Goal: Information Seeking & Learning: Learn about a topic

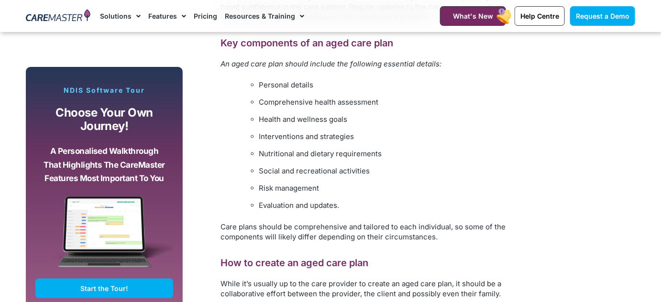
scroll to position [1009, 0]
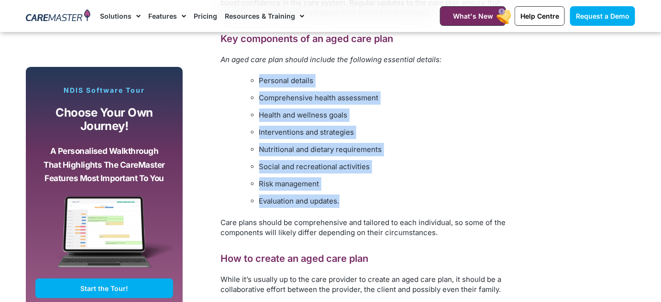
drag, startPoint x: 260, startPoint y: 80, endPoint x: 367, endPoint y: 198, distance: 159.5
click at [367, 198] on ul "Personal details Comprehensive health assessment Health and wellness goals Inte…" at bounding box center [381, 141] width 282 height 134
copy ul "Personal details Comprehensive health assessment Health and wellness goals Inte…"
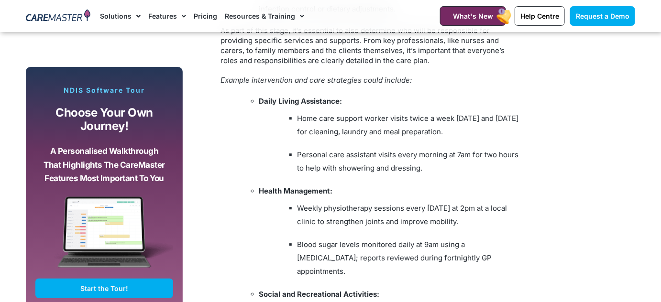
scroll to position [2026, 0]
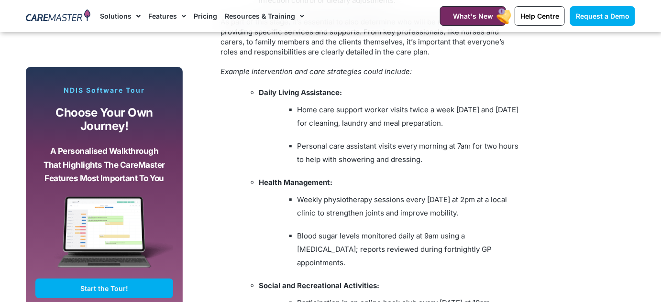
click at [259, 106] on ul "Home care support worker visits twice a week on Monday and Thursday for cleanin…" at bounding box center [390, 116] width 263 height 27
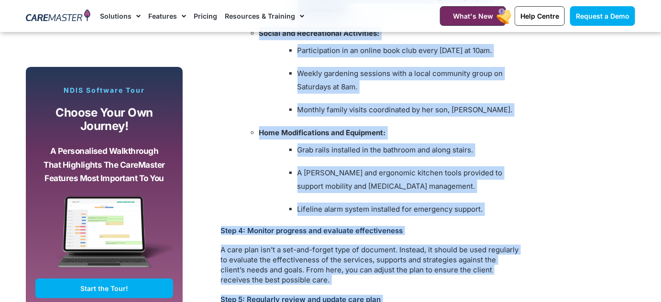
scroll to position [2280, 0]
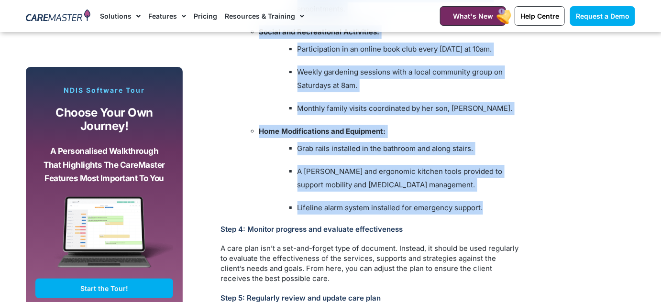
drag, startPoint x: 260, startPoint y: 91, endPoint x: 532, endPoint y: 199, distance: 292.8
copy div "Daily Living Assistance: Home care support worker visits twice a week on Monday…"
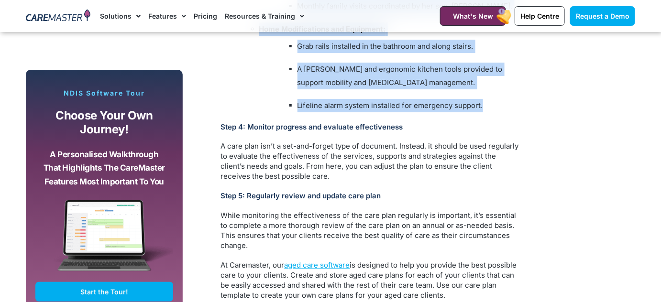
scroll to position [2457, 0]
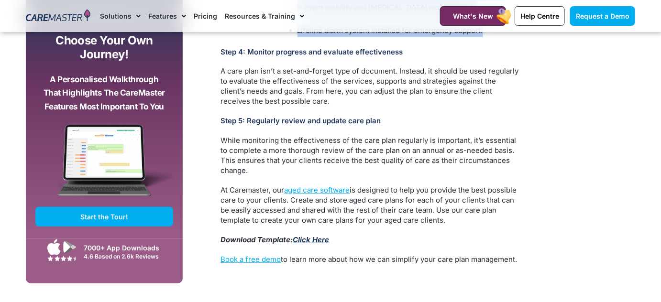
click at [309, 235] on link "Click Here" at bounding box center [311, 239] width 36 height 9
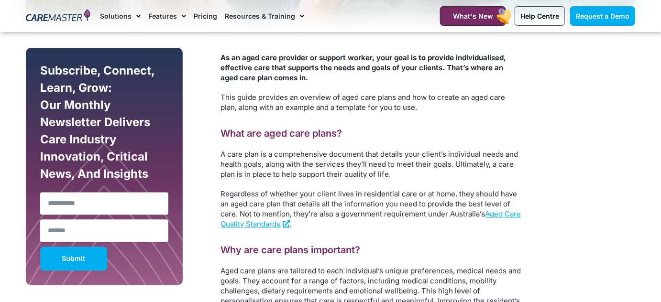
scroll to position [559, 0]
